Goal: Information Seeking & Learning: Find specific fact

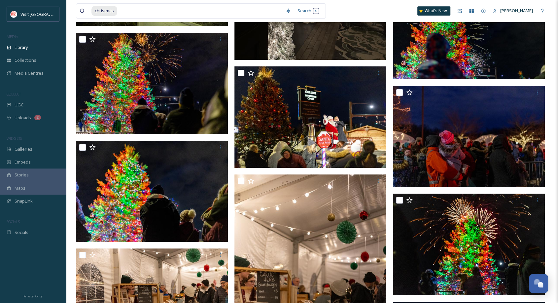
scroll to position [3201, 0]
click at [224, 14] on input at bounding box center [200, 11] width 165 height 15
type input "c"
type input "state theater"
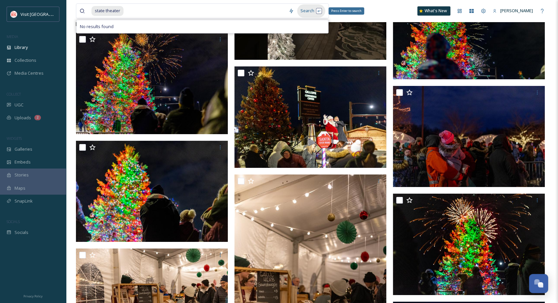
click at [306, 11] on div "Search Press Enter to search" at bounding box center [311, 10] width 28 height 13
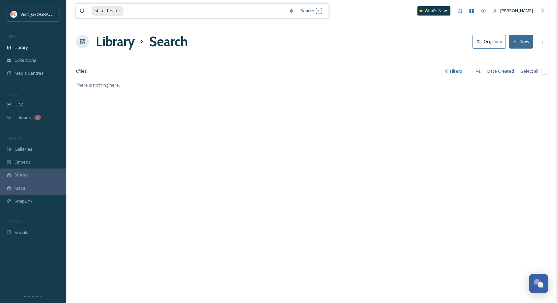
click at [188, 15] on input at bounding box center [204, 11] width 161 height 15
type input "s"
type input "state"
click at [301, 12] on div "Search Press Enter to search" at bounding box center [304, 10] width 28 height 13
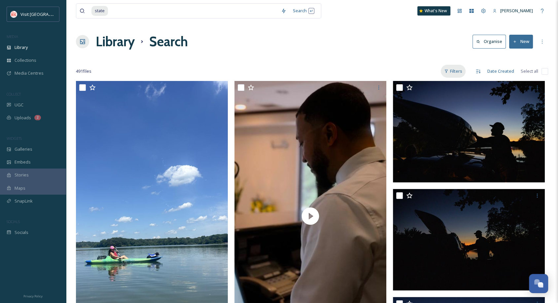
click at [448, 70] on icon at bounding box center [446, 71] width 3 height 3
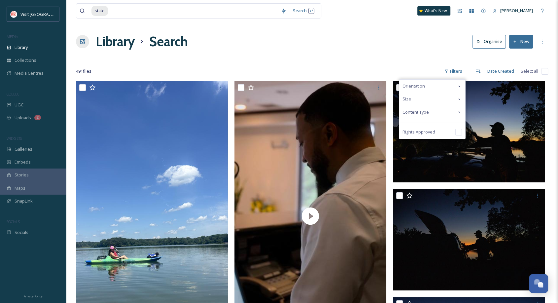
click at [431, 111] on div "Content Type" at bounding box center [432, 112] width 66 height 13
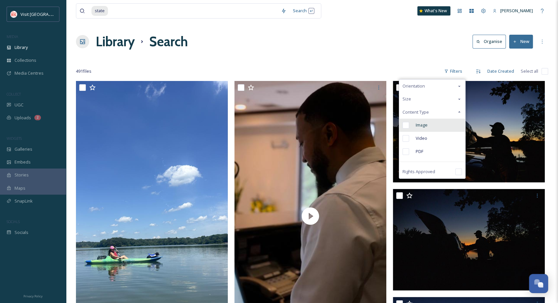
click at [428, 123] on span "Image" at bounding box center [422, 125] width 12 height 6
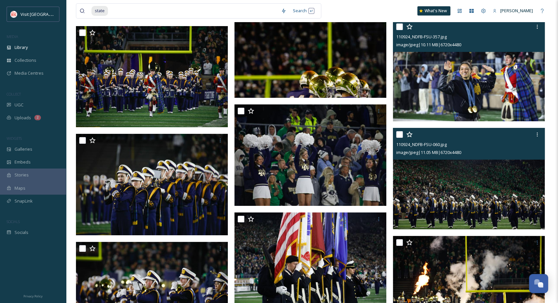
scroll to position [17498, 0]
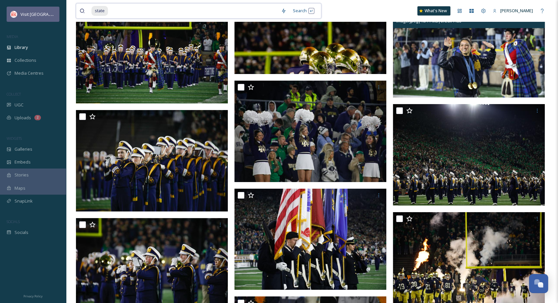
drag, startPoint x: 111, startPoint y: 14, endPoint x: 51, endPoint y: 13, distance: 60.5
drag, startPoint x: 51, startPoint y: 13, endPoint x: 244, endPoint y: 8, distance: 193.7
click at [244, 8] on input at bounding box center [193, 11] width 169 height 15
type input "s"
type input "downtown"
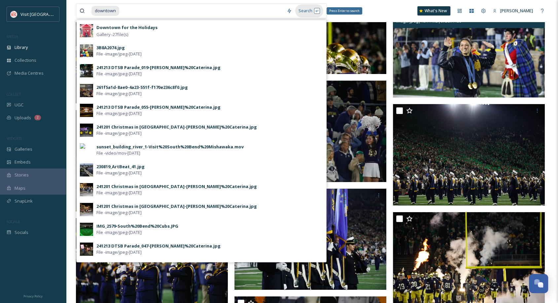
click at [301, 13] on div "Search Press Enter to search" at bounding box center [309, 10] width 28 height 13
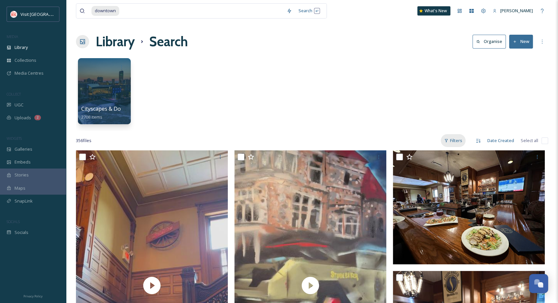
click at [459, 140] on div "Filters" at bounding box center [453, 140] width 25 height 13
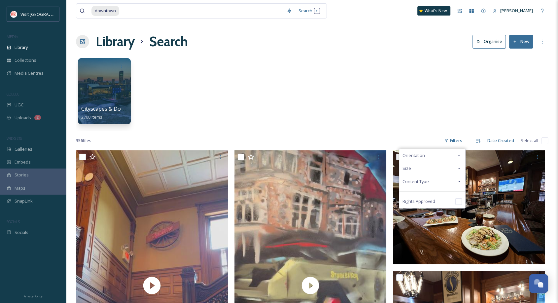
click at [423, 183] on span "Content Type" at bounding box center [416, 181] width 26 height 6
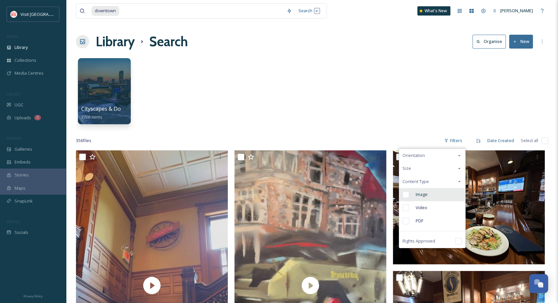
click at [425, 193] on span "Image" at bounding box center [422, 194] width 12 height 6
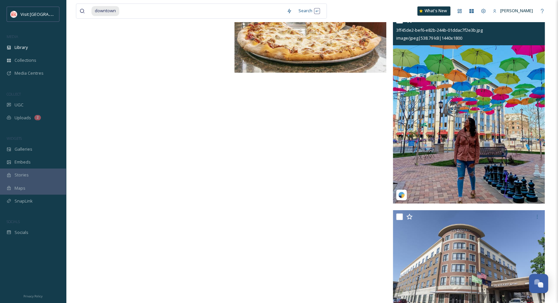
scroll to position [13608, 0]
